Goal: Task Accomplishment & Management: Use online tool/utility

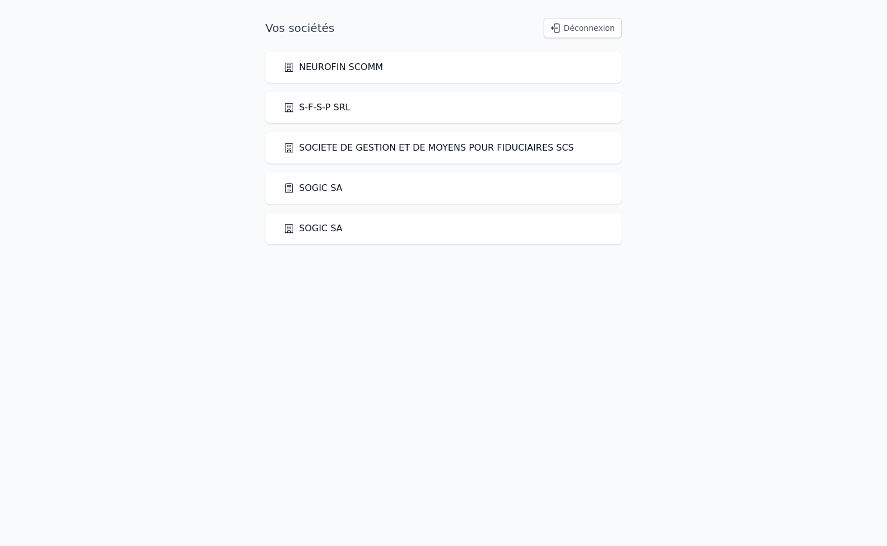
click at [301, 187] on link "SOGIC SA" at bounding box center [312, 187] width 59 height 13
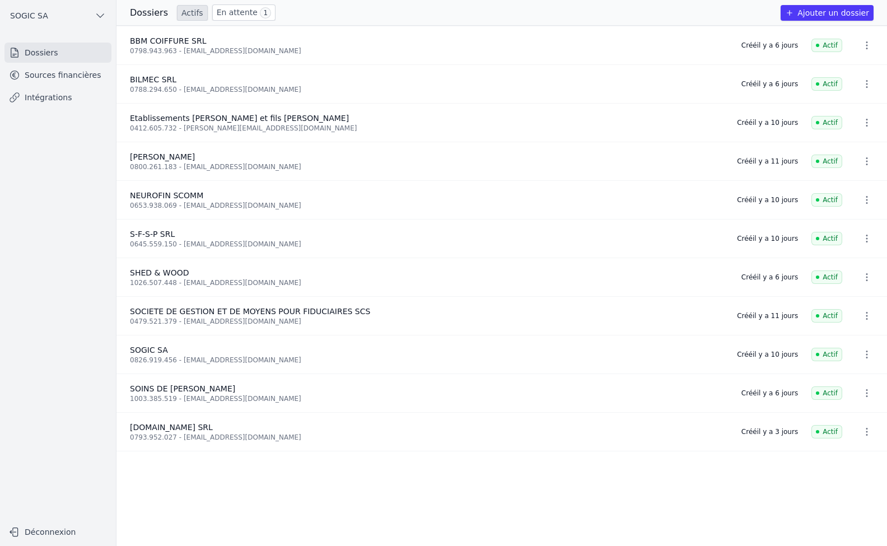
click at [55, 72] on link "Sources financières" at bounding box center [57, 75] width 107 height 20
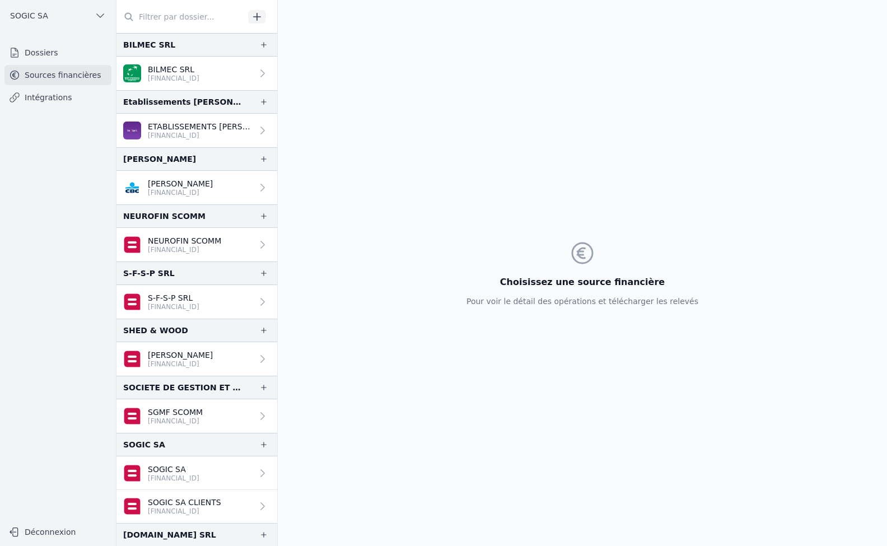
click at [43, 100] on link "Intégrations" at bounding box center [57, 97] width 107 height 20
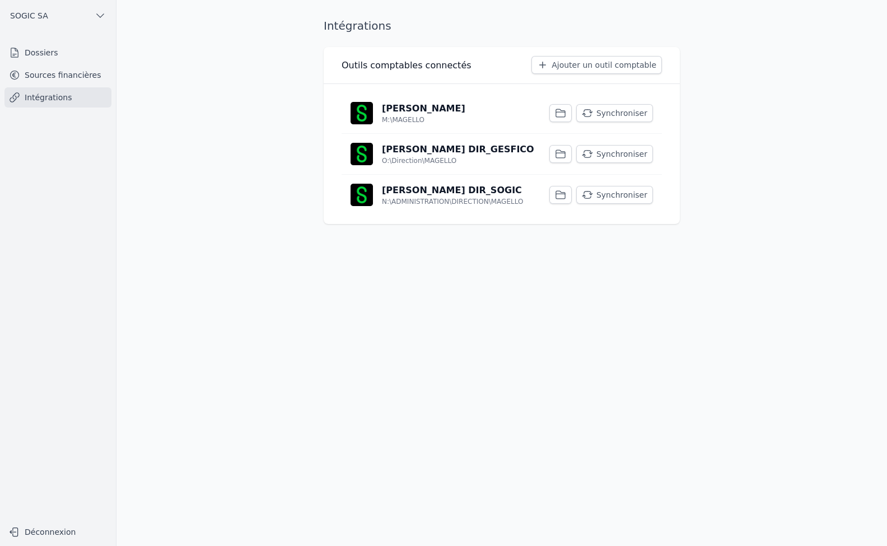
click at [617, 114] on button "Synchroniser" at bounding box center [614, 113] width 77 height 18
click at [619, 153] on button "Synchroniser" at bounding box center [614, 154] width 77 height 18
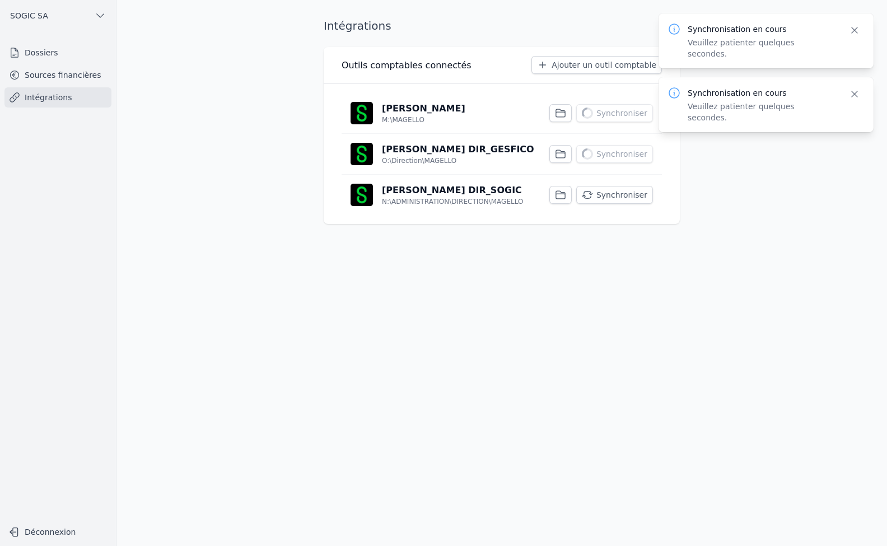
click at [614, 191] on button "Synchroniser" at bounding box center [614, 195] width 77 height 18
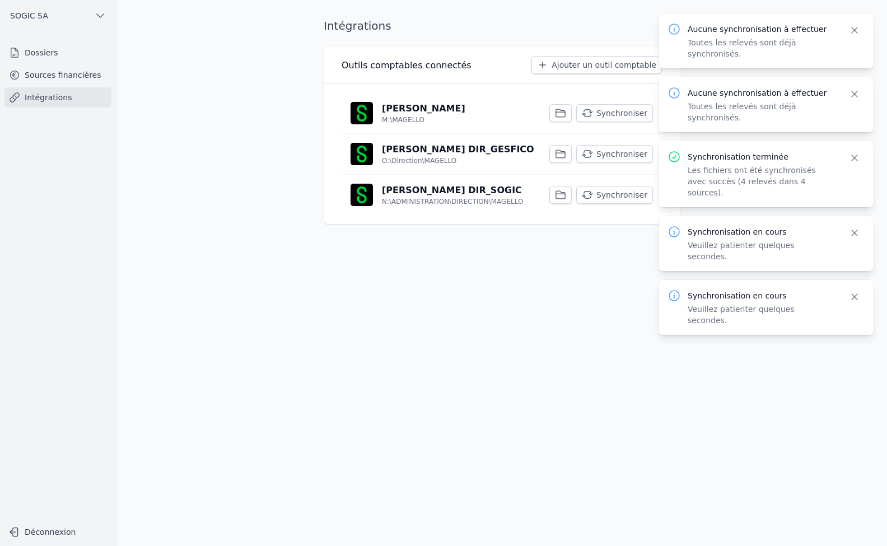
click at [50, 78] on link "Sources financières" at bounding box center [57, 75] width 107 height 20
